Goal: Task Accomplishment & Management: Use online tool/utility

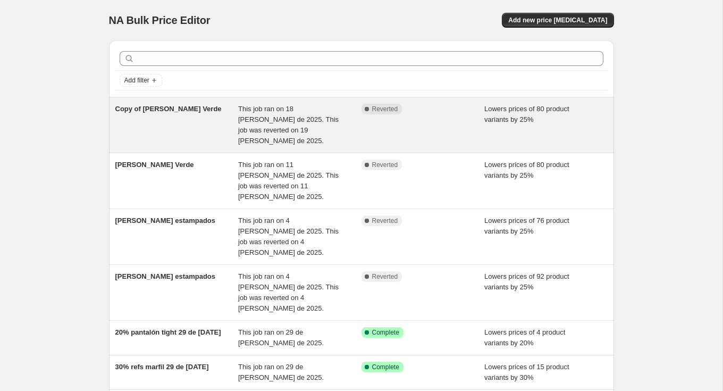
click at [441, 113] on div "Complete Reverted" at bounding box center [423, 125] width 123 height 43
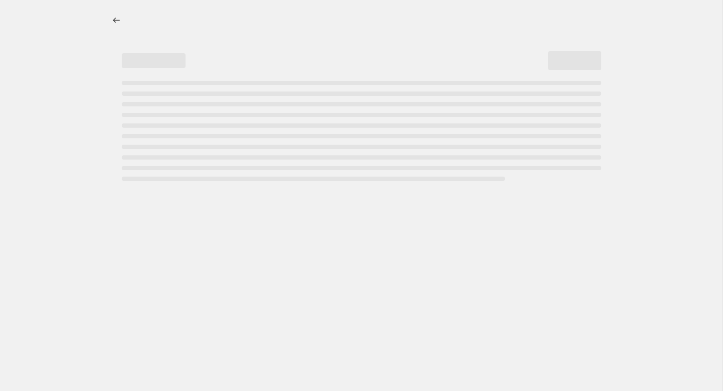
select select "percentage"
select select "tag"
select select "not_equal"
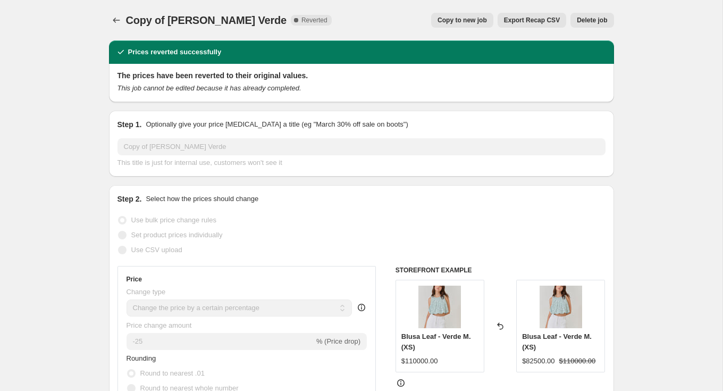
click at [471, 27] on button "Copy to new job" at bounding box center [462, 20] width 62 height 15
select select "percentage"
select select "tag"
select select "not_equal"
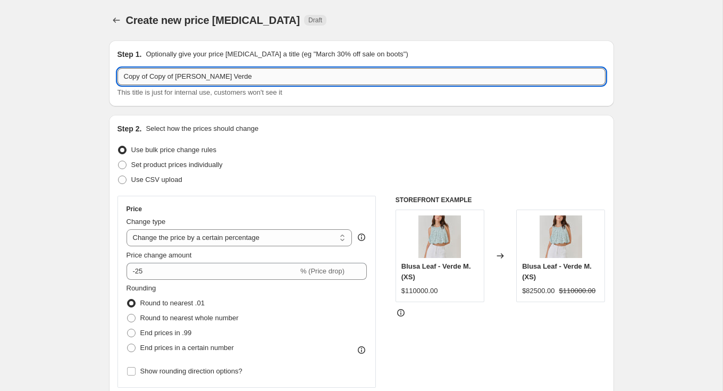
click at [210, 76] on input "Copy of Copy of L.M Verde" at bounding box center [362, 76] width 488 height 17
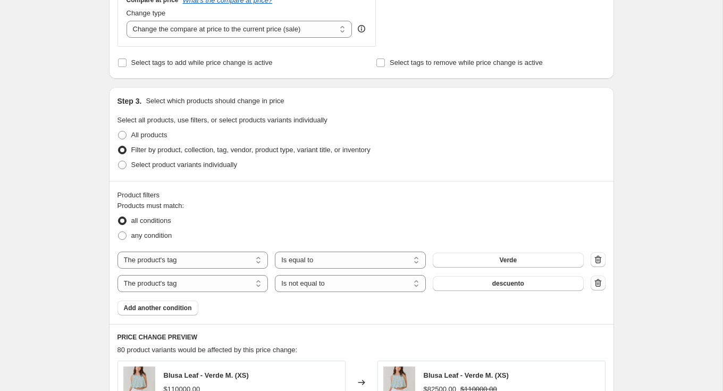
scroll to position [402, 0]
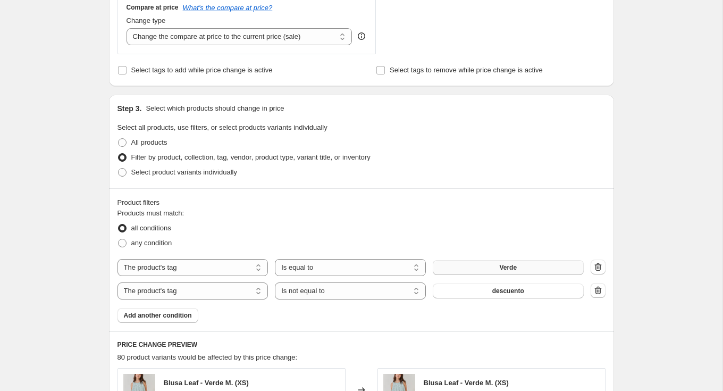
type input "L.M. AZUL"
click at [473, 265] on button "Verde" at bounding box center [508, 267] width 151 height 15
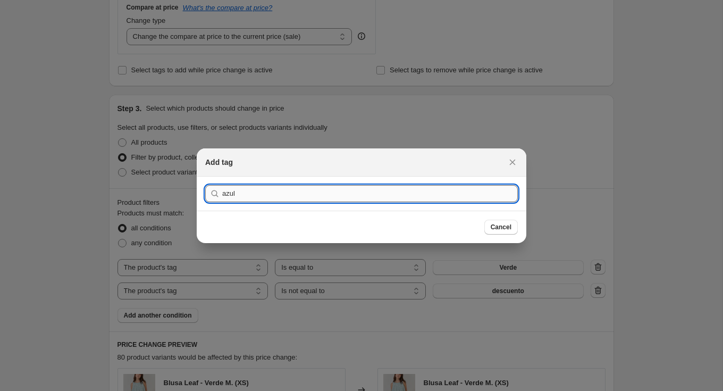
type input "azul"
click at [205, 177] on button "Submit" at bounding box center [220, 182] width 30 height 11
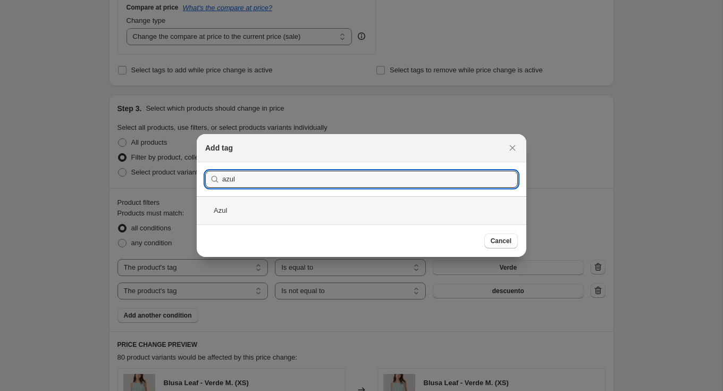
click at [354, 212] on div "Azul" at bounding box center [362, 210] width 330 height 28
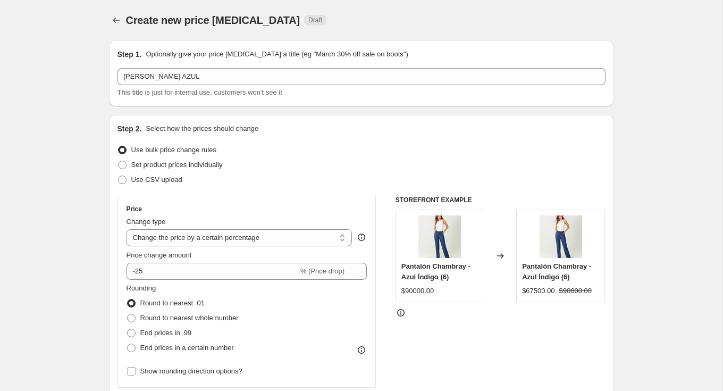
scroll to position [811, 0]
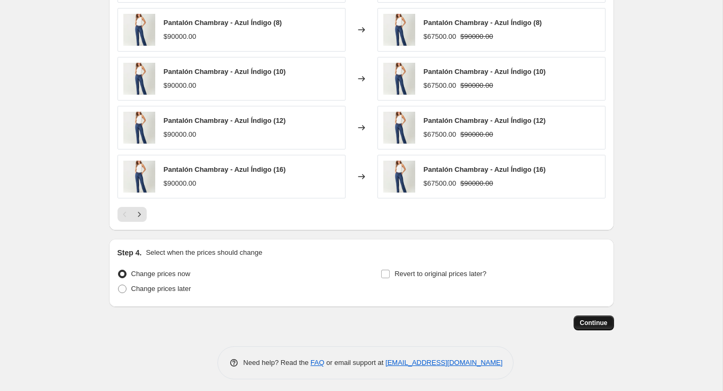
click at [588, 319] on span "Continue" at bounding box center [594, 323] width 28 height 9
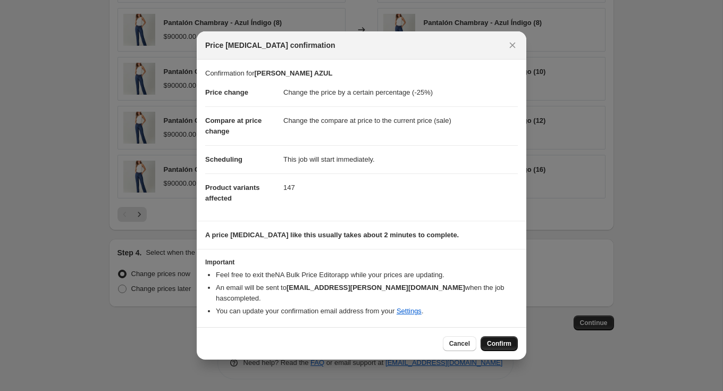
click at [489, 339] on span "Confirm" at bounding box center [499, 343] width 24 height 9
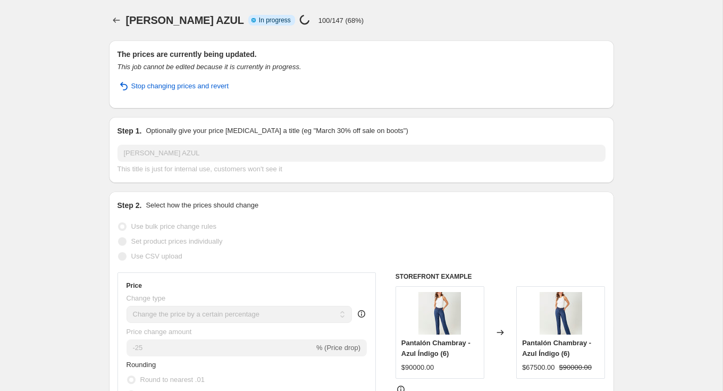
select select "percentage"
select select "tag"
select select "not_equal"
